Goal: Transaction & Acquisition: Purchase product/service

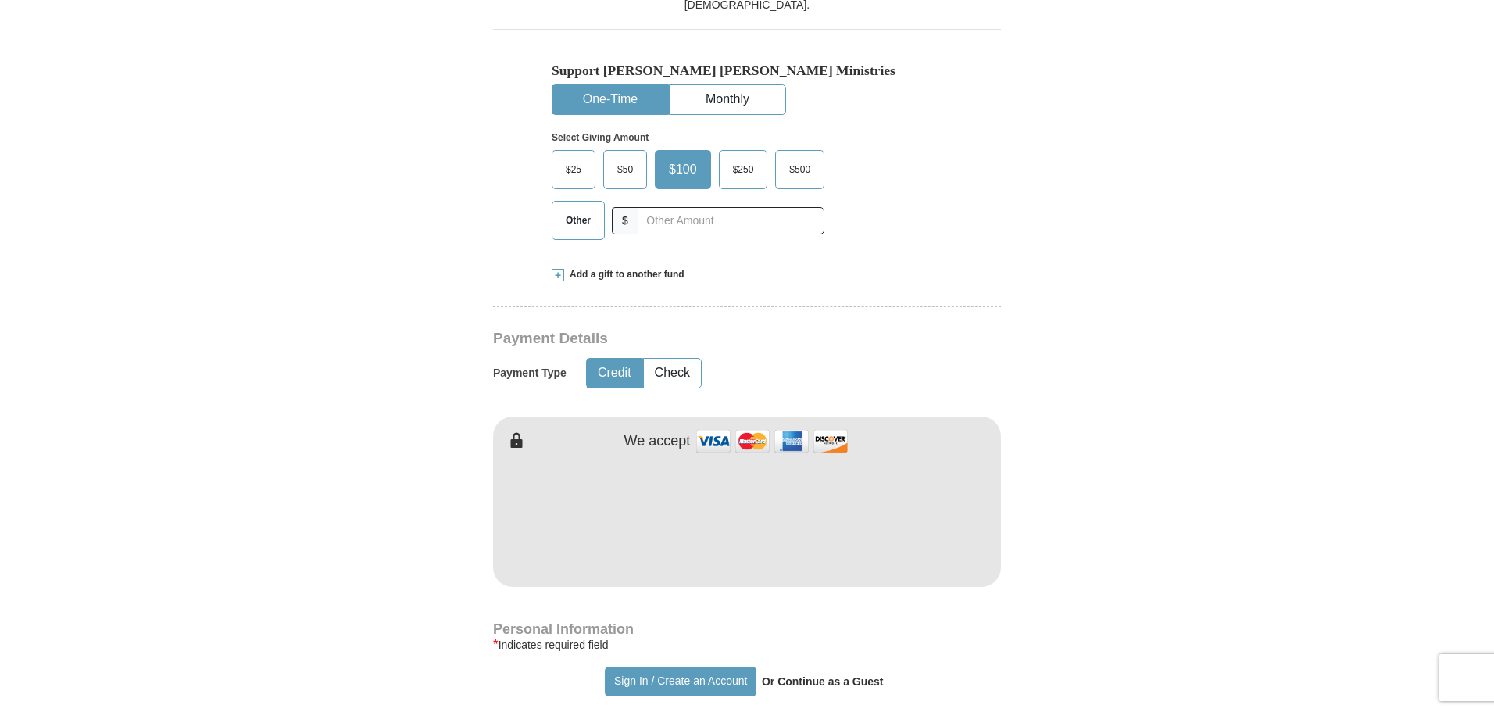
scroll to position [469, 0]
type input "[PERSON_NAME]"
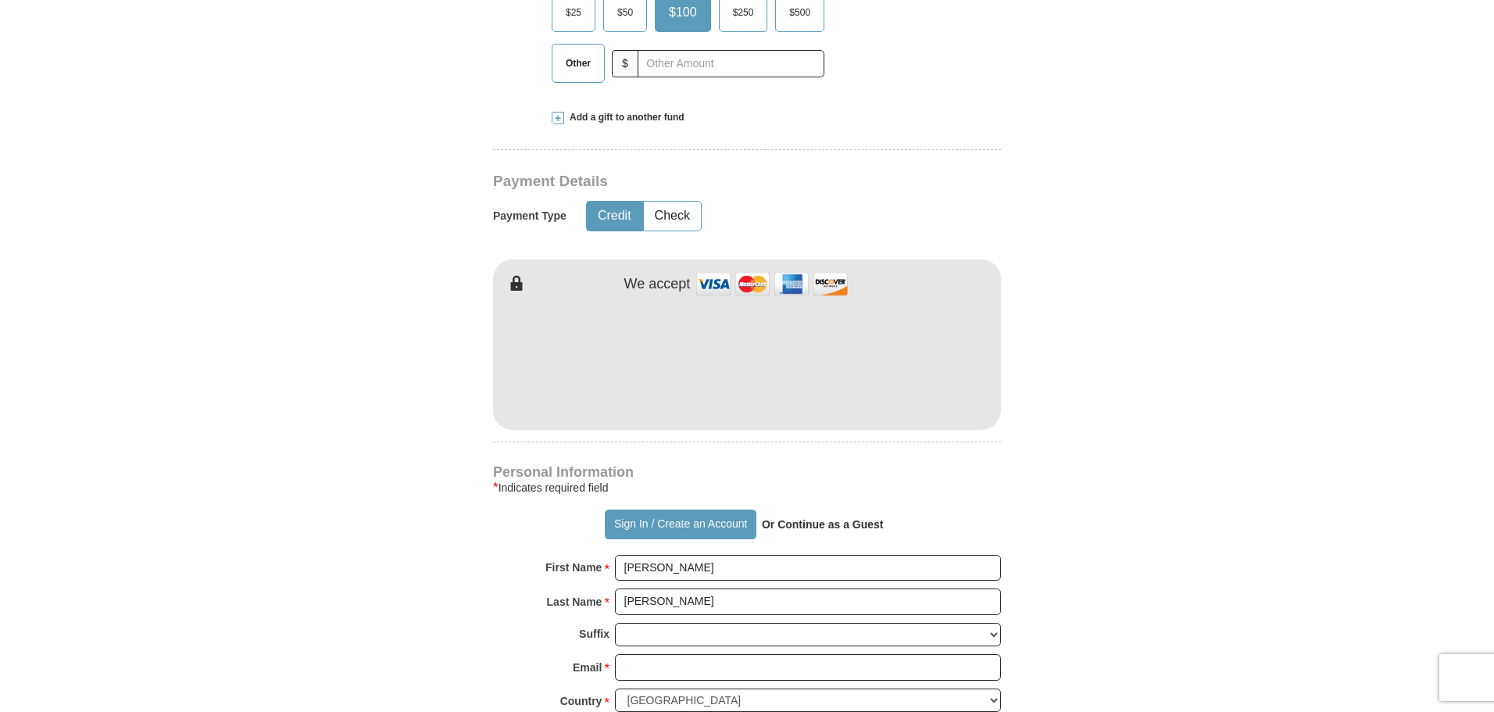
scroll to position [703, 0]
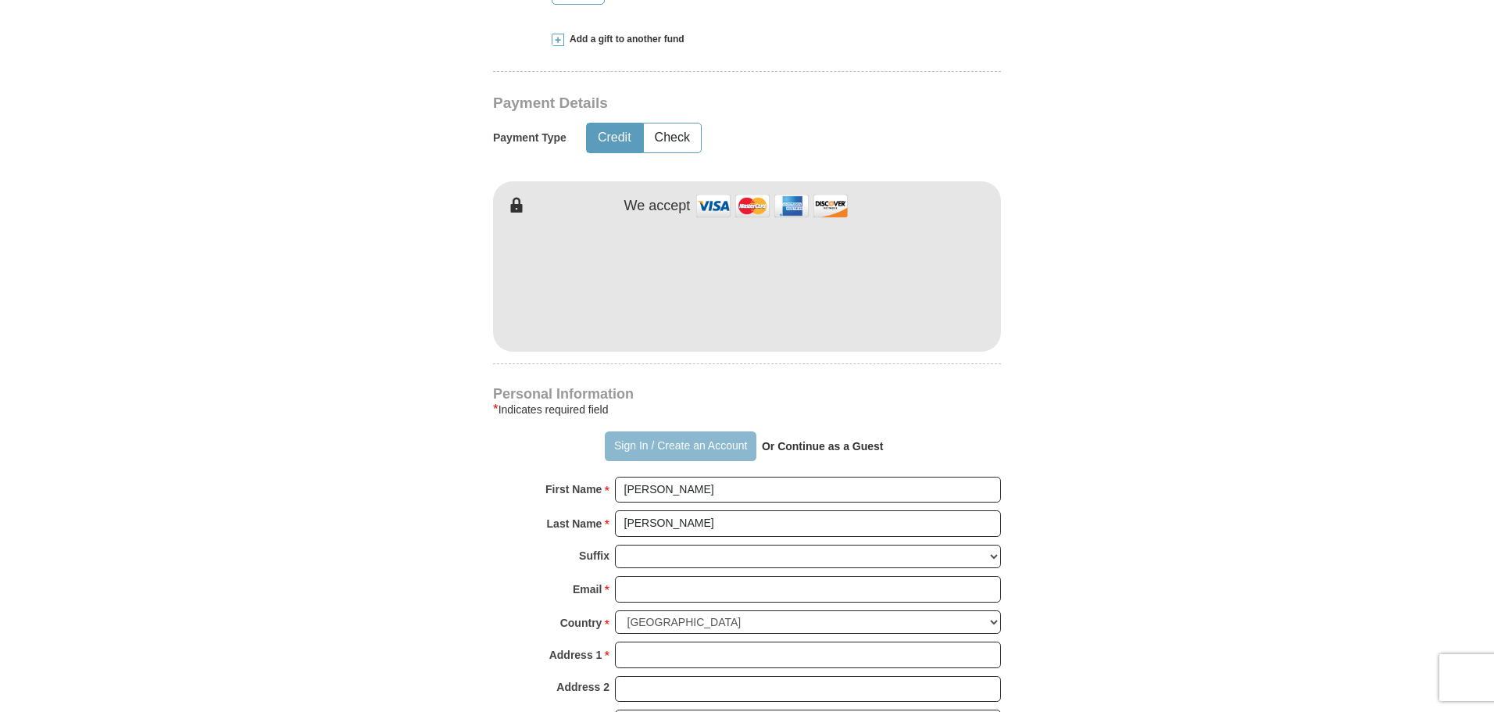
click at [661, 445] on button "Sign In / Create an Account" at bounding box center [680, 446] width 151 height 30
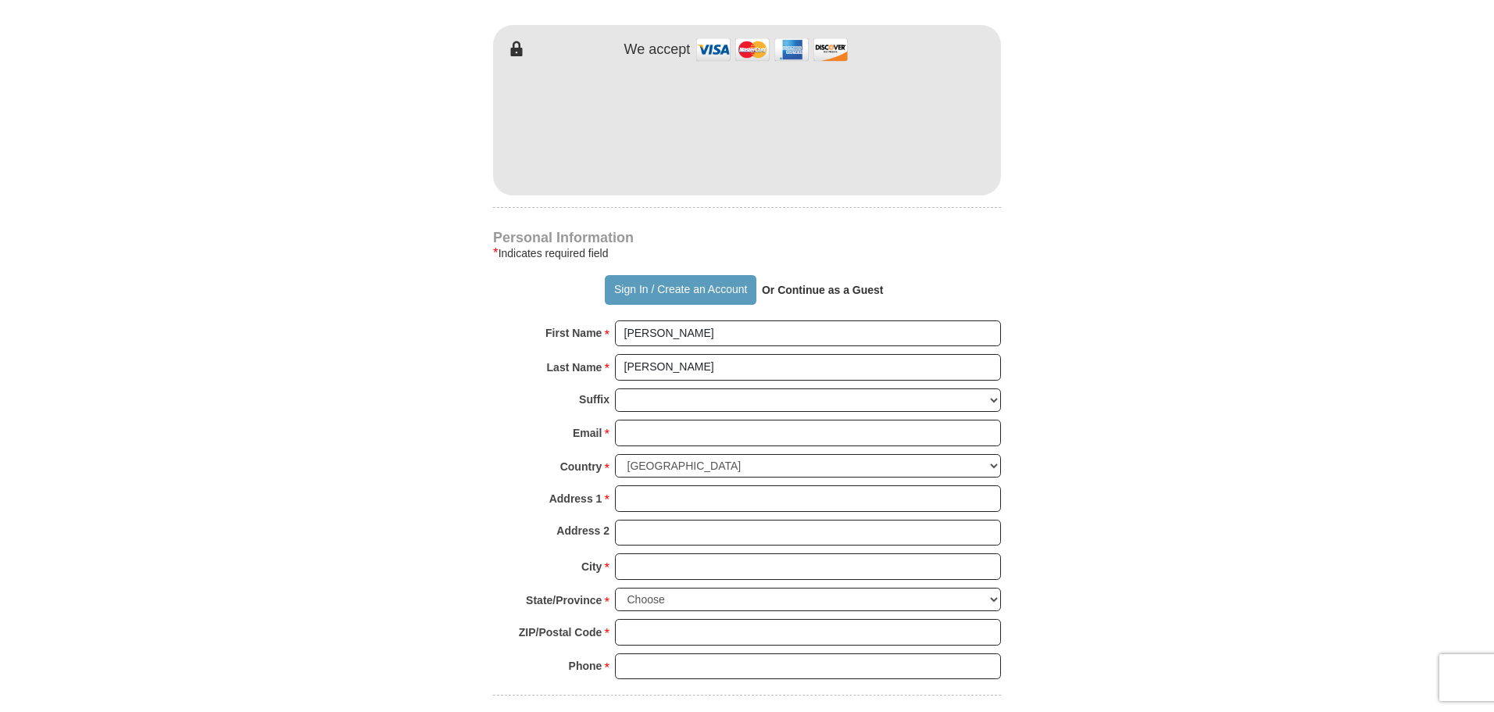
scroll to position [938, 0]
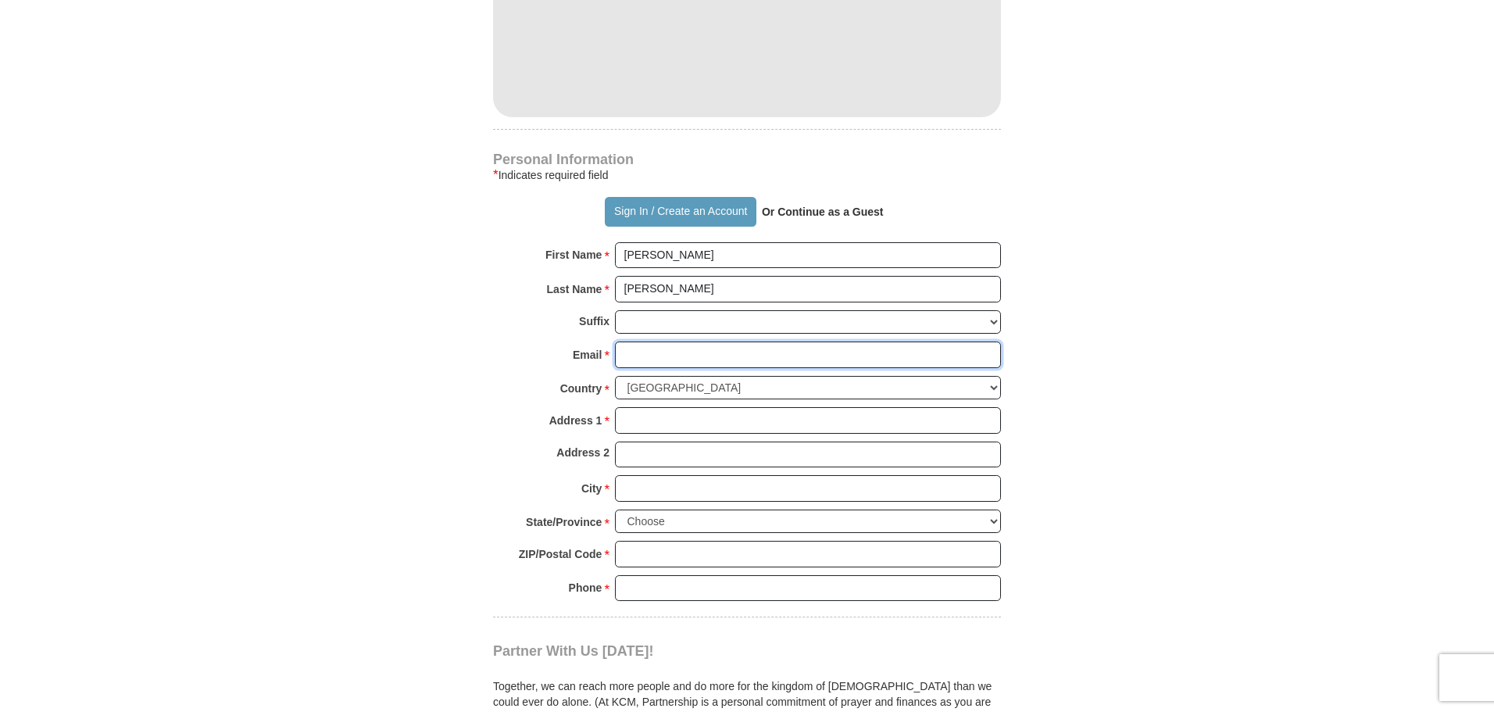
click at [649, 353] on input "Email *" at bounding box center [808, 354] width 386 height 27
type input "[EMAIL_ADDRESS][DOMAIN_NAME]"
type input "[STREET_ADDRESS][PERSON_NAME]"
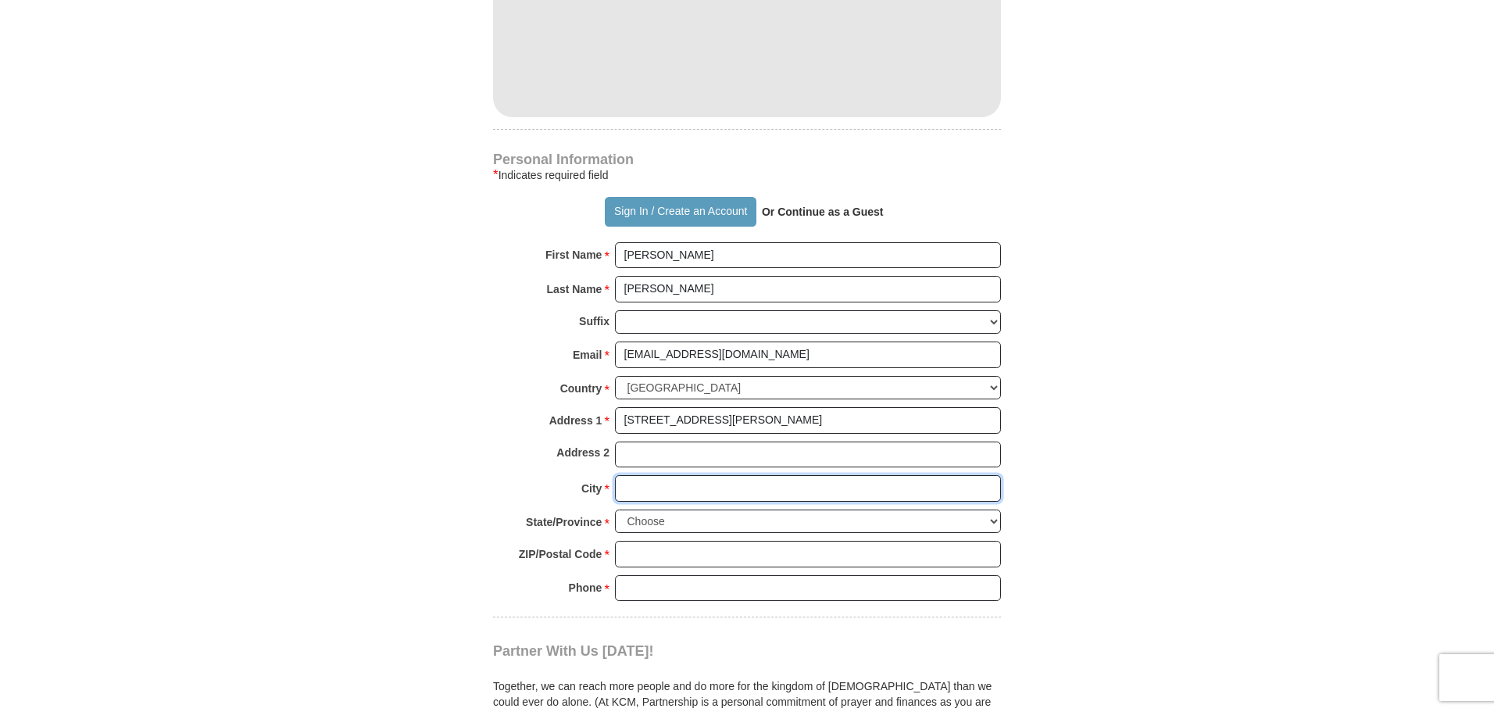
type input "Coxs Creek"
select select "KY"
type input "40013"
type input "2706996319"
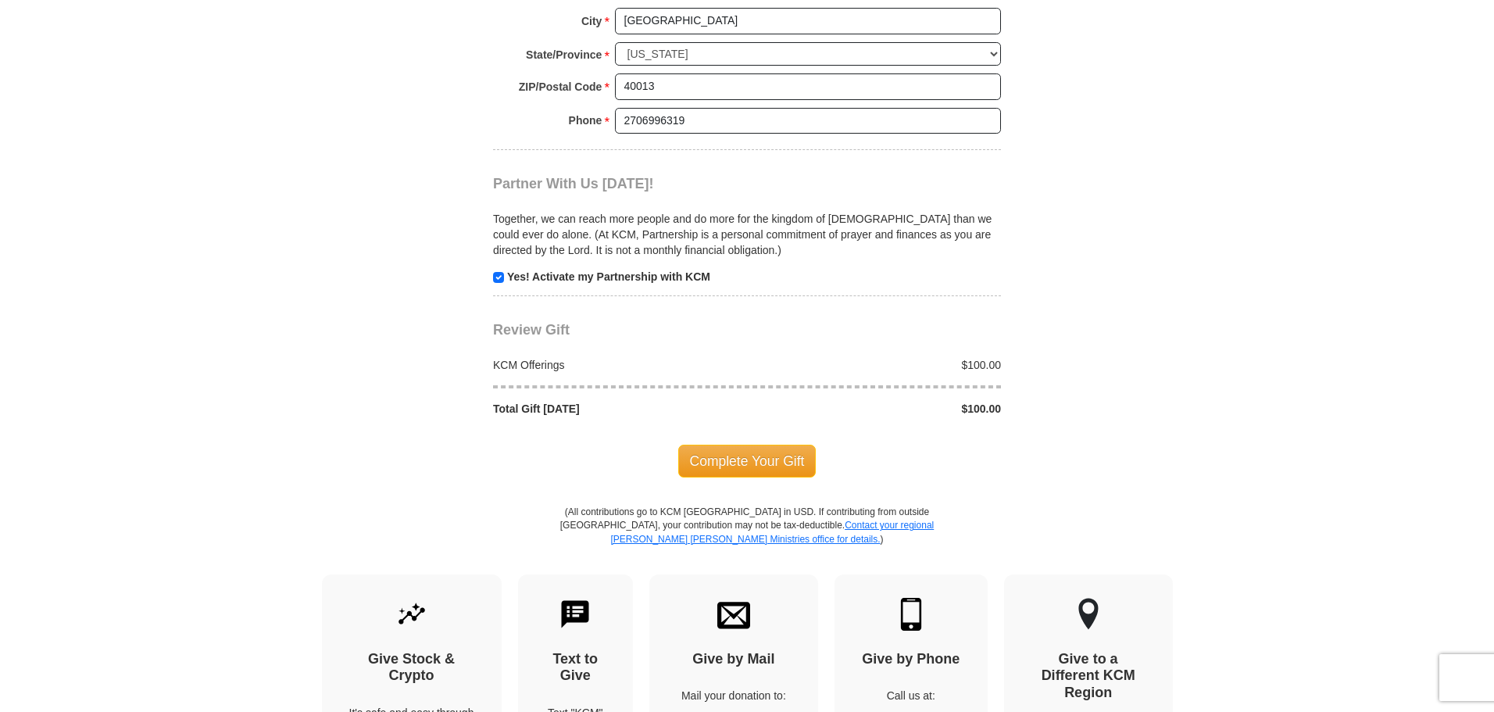
scroll to position [1406, 0]
click at [762, 454] on span "Complete Your Gift" at bounding box center [747, 459] width 138 height 33
